Goal: Task Accomplishment & Management: Manage account settings

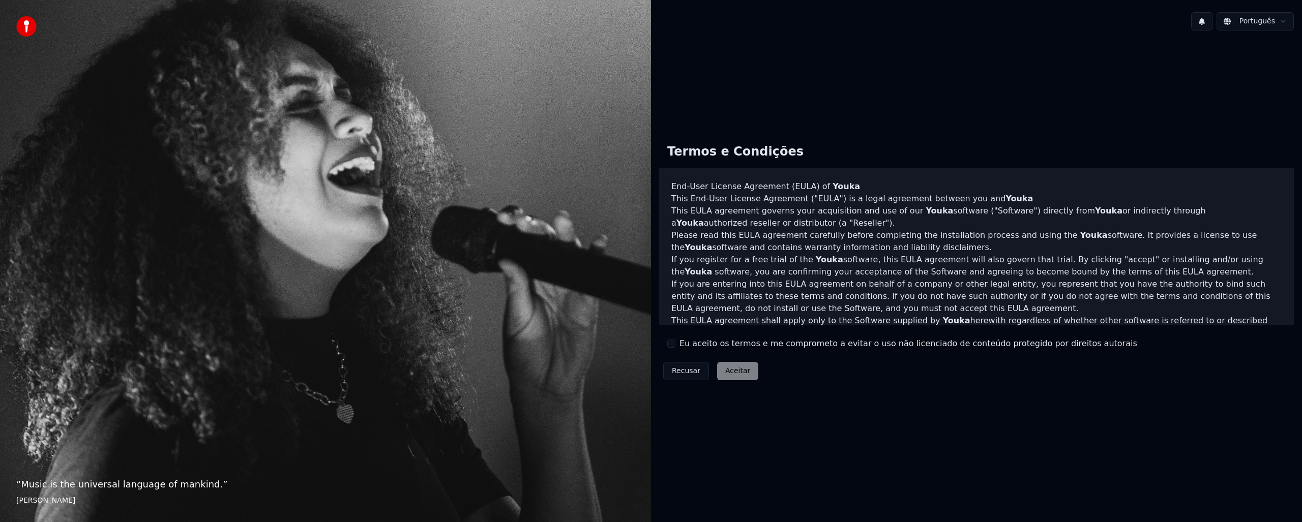
drag, startPoint x: 679, startPoint y: 339, endPoint x: 675, endPoint y: 343, distance: 5.8
click at [675, 341] on div "Eu aceito os termos e me comprometo a evitar o uso não licenciado de conteúdo p…" at bounding box center [902, 344] width 470 height 12
click at [674, 343] on button "Eu aceito os termos e me comprometo a evitar o uso não licenciado de conteúdo p…" at bounding box center [671, 344] width 8 height 8
click at [727, 371] on button "Aceitar" at bounding box center [737, 371] width 41 height 18
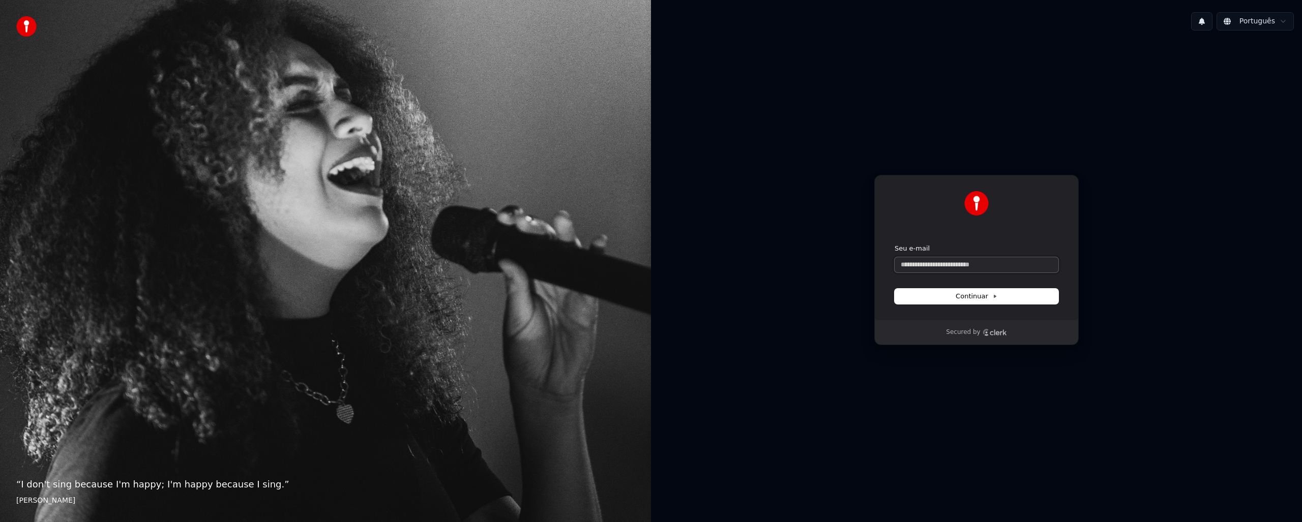
click at [939, 272] on input "Seu e-mail" at bounding box center [977, 264] width 164 height 15
click at [950, 271] on input "Seu e-mail" at bounding box center [977, 264] width 164 height 15
click at [951, 270] on input "Seu e-mail" at bounding box center [977, 264] width 164 height 15
drag, startPoint x: 928, startPoint y: 268, endPoint x: 862, endPoint y: 263, distance: 66.3
click at [862, 263] on div "Continuar com Google ou Seu e-mail * Continuar Secured by" at bounding box center [976, 260] width 651 height 443
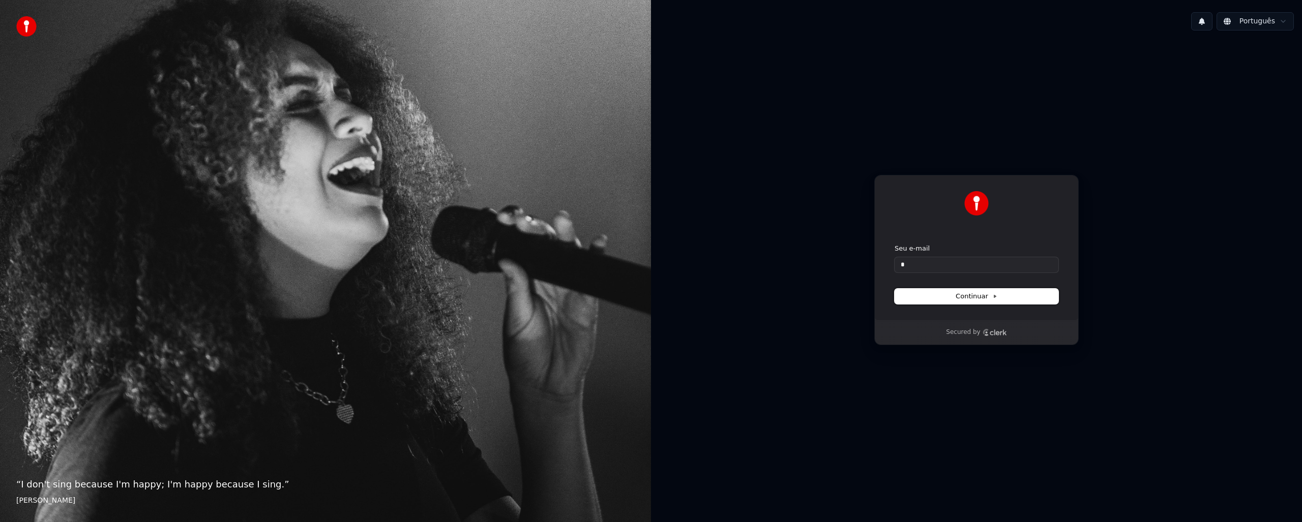
click at [983, 301] on span "Continuar" at bounding box center [977, 296] width 42 height 9
click at [924, 260] on input "*" at bounding box center [977, 264] width 164 height 15
drag, startPoint x: 1002, startPoint y: 266, endPoint x: 866, endPoint y: 259, distance: 136.0
click at [825, 255] on div "**********" at bounding box center [976, 260] width 651 height 443
paste input "text"
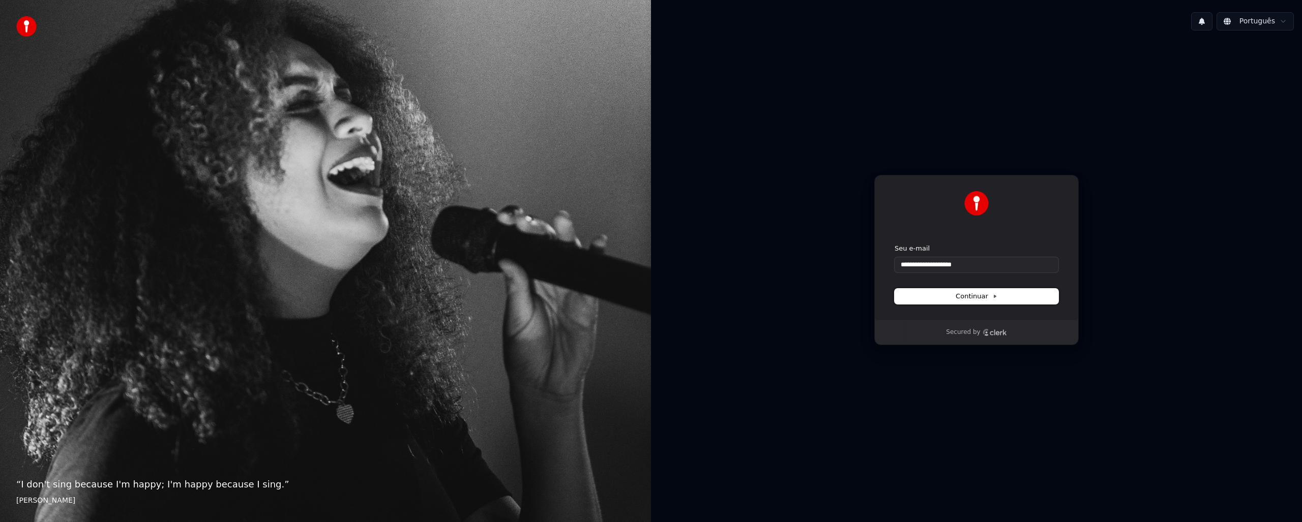
click at [950, 297] on button "Continuar" at bounding box center [977, 296] width 164 height 15
type input "**********"
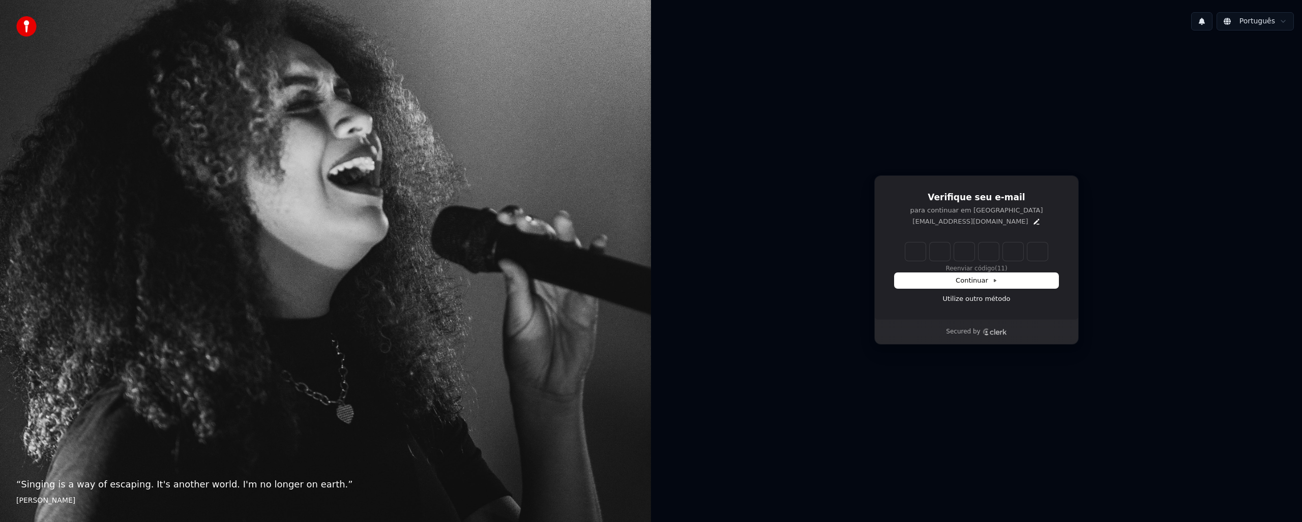
click at [912, 255] on input "Enter verification code" at bounding box center [986, 252] width 163 height 18
type input "******"
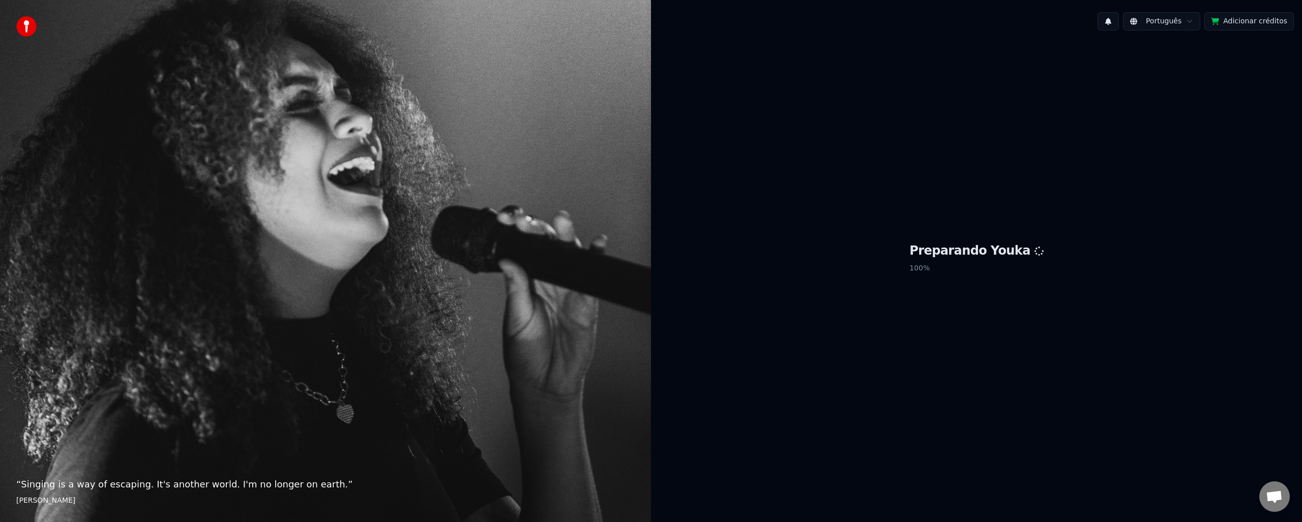
click at [1234, 19] on button "Adicionar créditos" at bounding box center [1250, 21] width 90 height 18
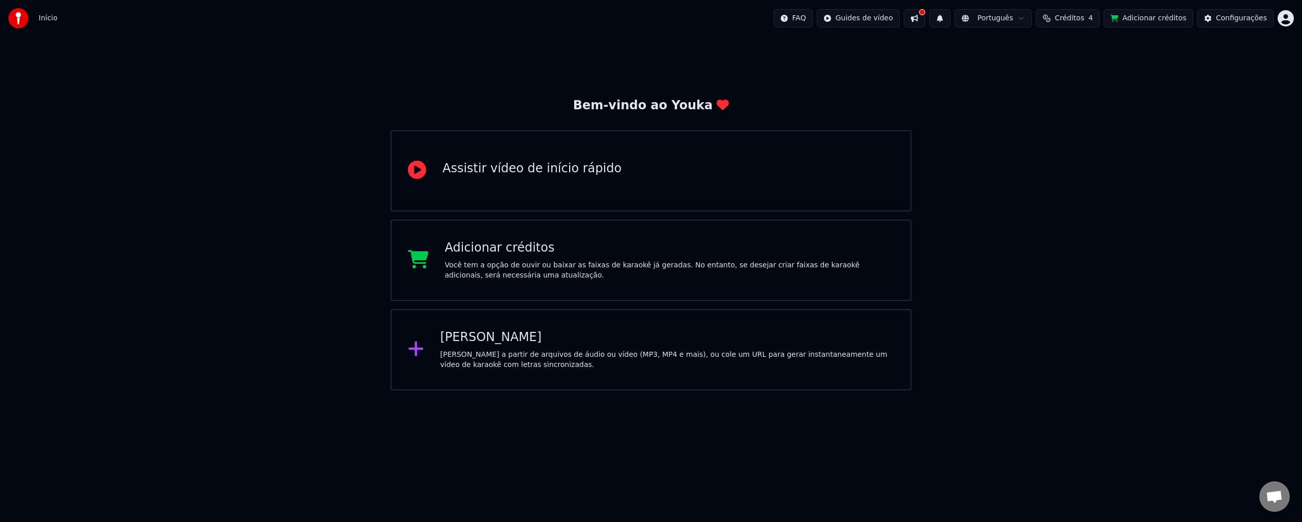
click at [1177, 106] on div "Bem-vindo ao Youka Assistir vídeo de início rápido Adicionar créditos Você tem …" at bounding box center [651, 214] width 1302 height 354
click at [478, 356] on div "[PERSON_NAME] a partir de arquivos de áudio ou vídeo (MP3, MP4 e mais), ou cole…" at bounding box center [668, 360] width 454 height 20
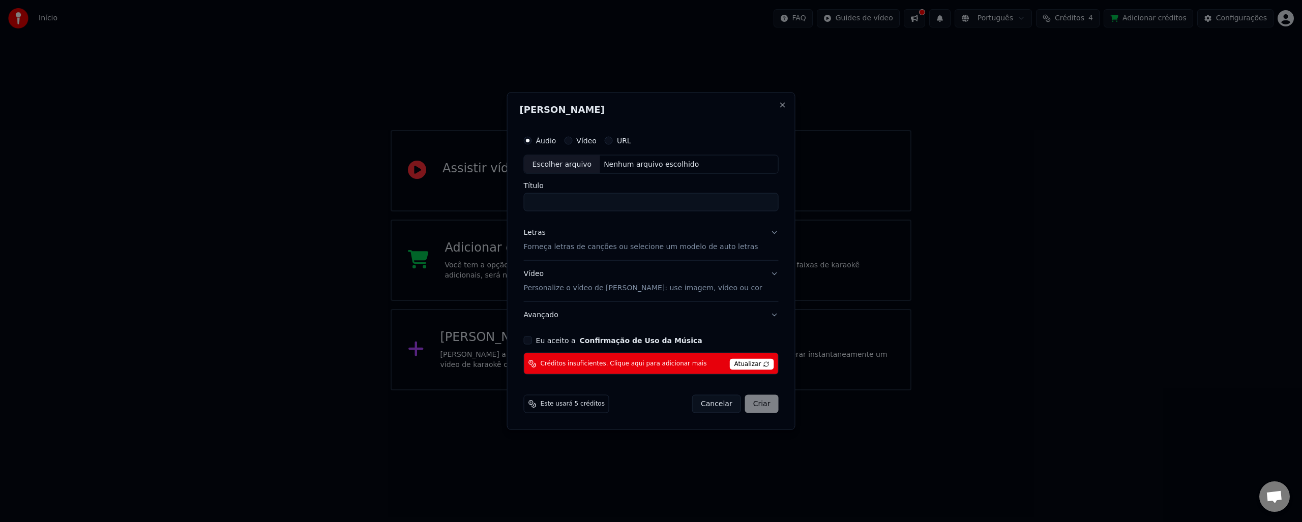
click at [732, 362] on span "Atualizar" at bounding box center [752, 364] width 44 height 11
click at [740, 367] on span "Atualizar" at bounding box center [752, 364] width 44 height 11
click at [754, 365] on span "Atualizar" at bounding box center [752, 364] width 44 height 11
click at [532, 341] on button "Eu aceito a Confirmação de Uso da Música" at bounding box center [528, 341] width 8 height 8
click at [778, 106] on button "Close" at bounding box center [782, 105] width 8 height 8
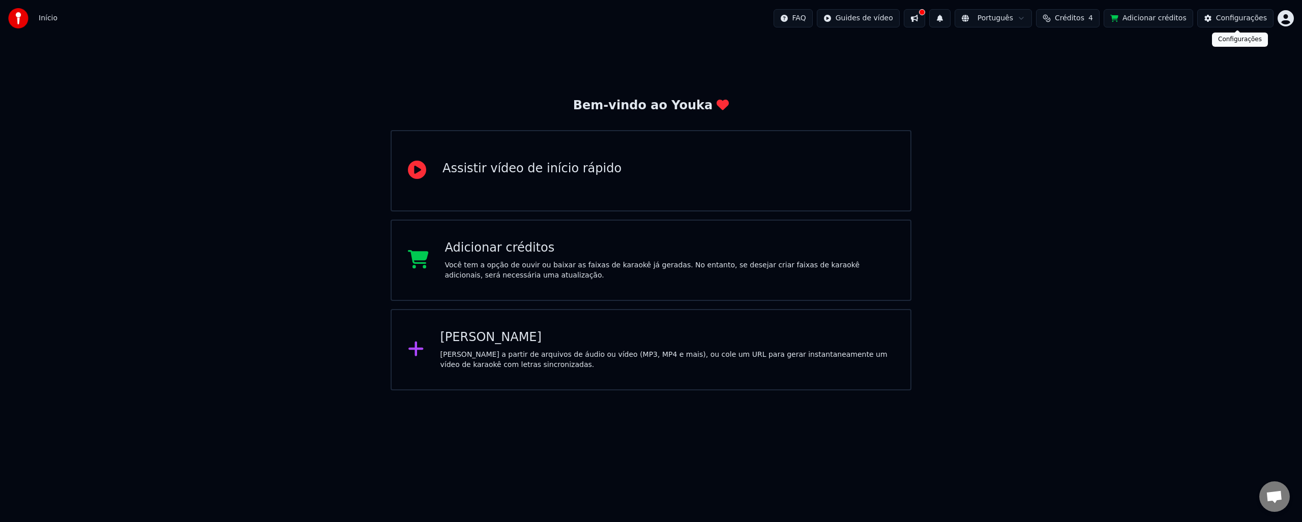
click at [1290, 17] on html "Início FAQ Guides de vídeo Português Créditos 4 Adicionar créditos Configuraçõe…" at bounding box center [651, 195] width 1302 height 391
click at [1214, 102] on span "Sair" at bounding box center [1210, 107] width 14 height 10
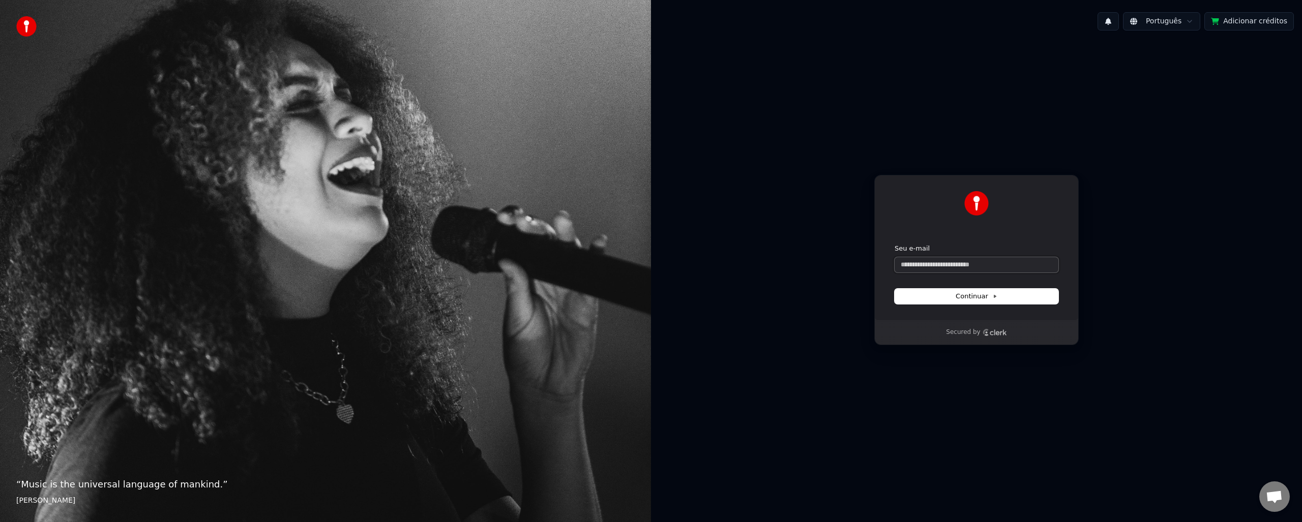
click at [982, 270] on input "Seu e-mail" at bounding box center [977, 264] width 164 height 15
click at [973, 269] on input "Seu e-mail" at bounding box center [977, 264] width 164 height 15
click at [928, 264] on input "Seu e-mail" at bounding box center [977, 264] width 164 height 15
paste input "**********"
click at [947, 299] on button "Continuar" at bounding box center [977, 296] width 164 height 15
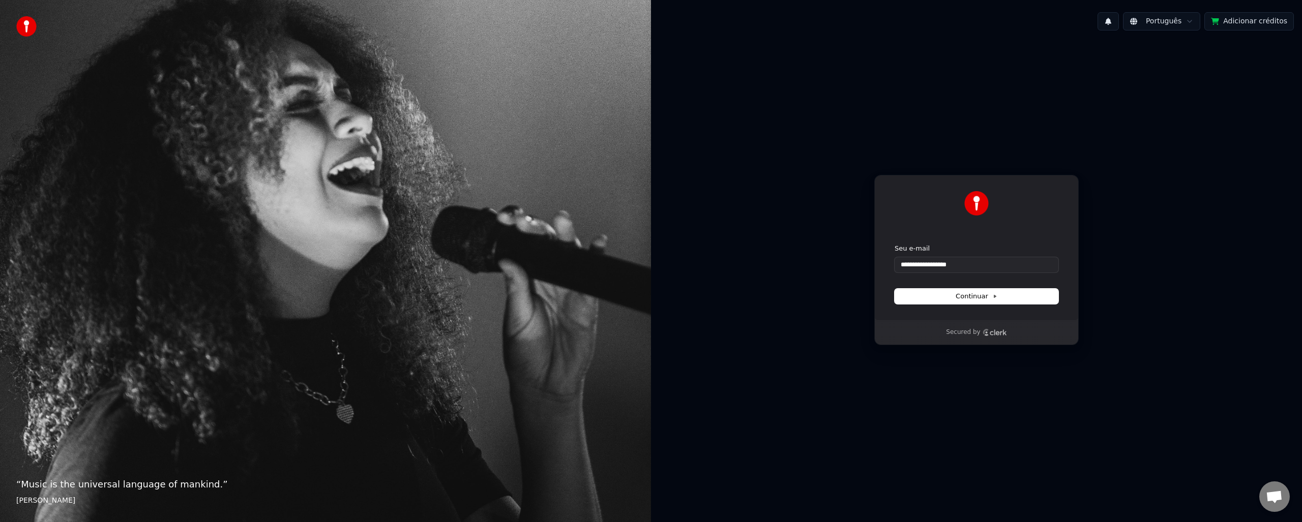
type input "**********"
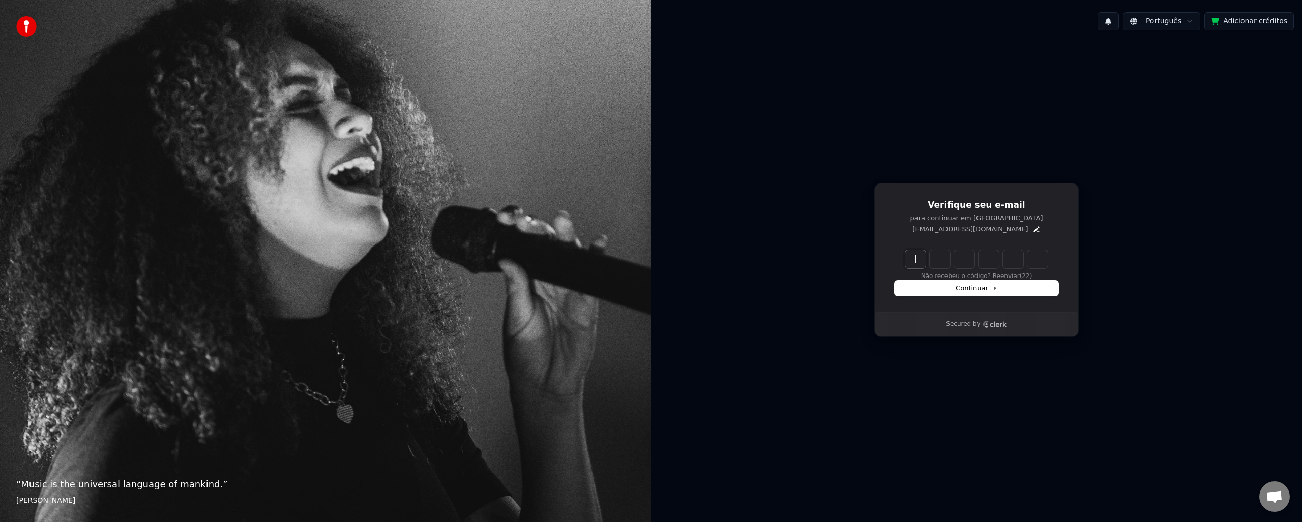
click at [920, 263] on input "Enter verification code" at bounding box center [986, 259] width 163 height 18
paste input "******"
type input "******"
